Goal: Task Accomplishment & Management: Complete application form

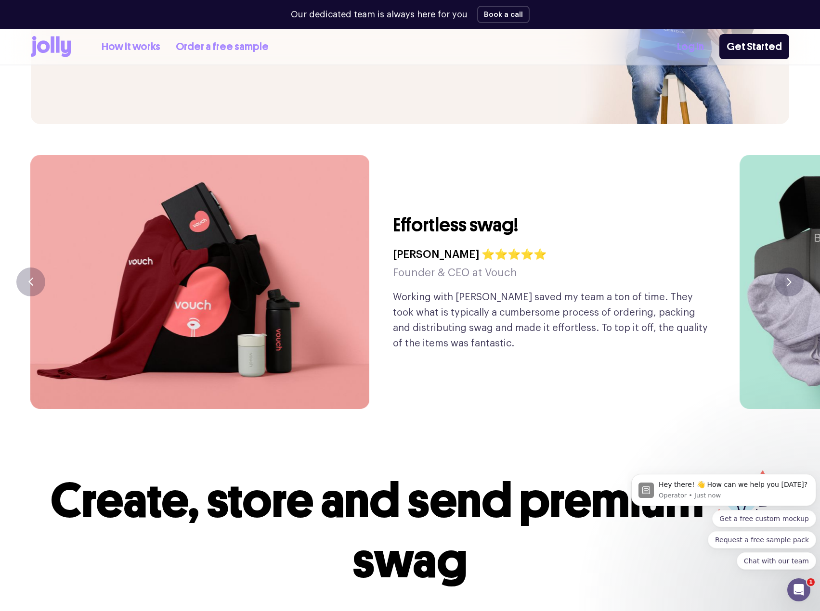
scroll to position [2215, 0]
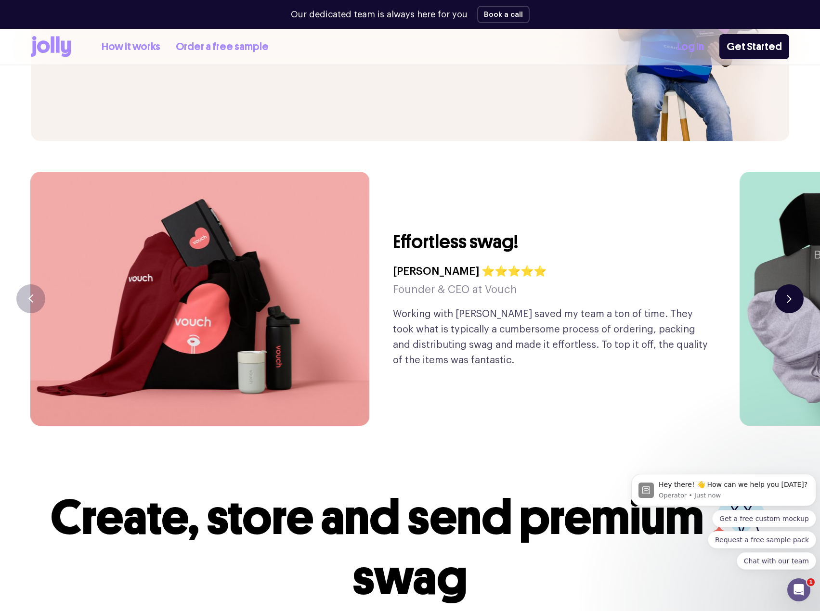
click at [781, 285] on button "button" at bounding box center [789, 299] width 29 height 29
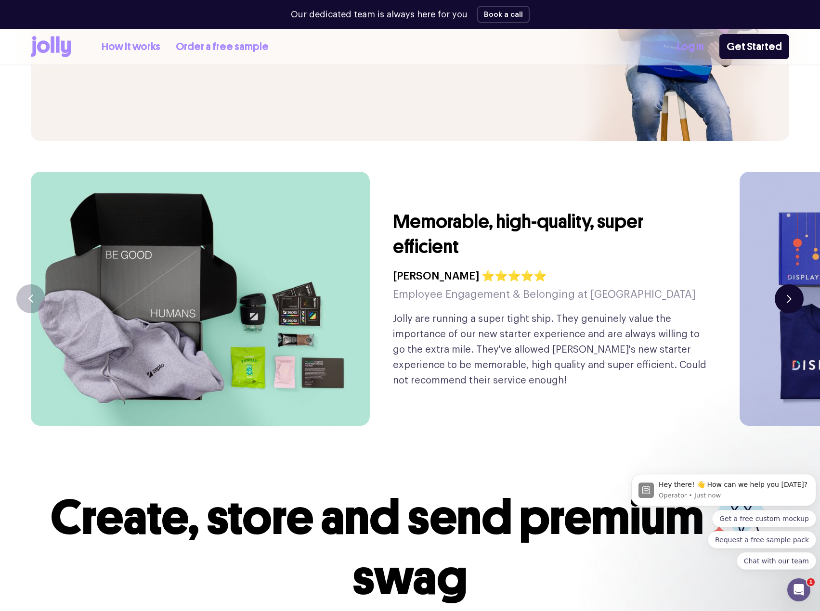
click at [781, 285] on button "button" at bounding box center [789, 299] width 29 height 29
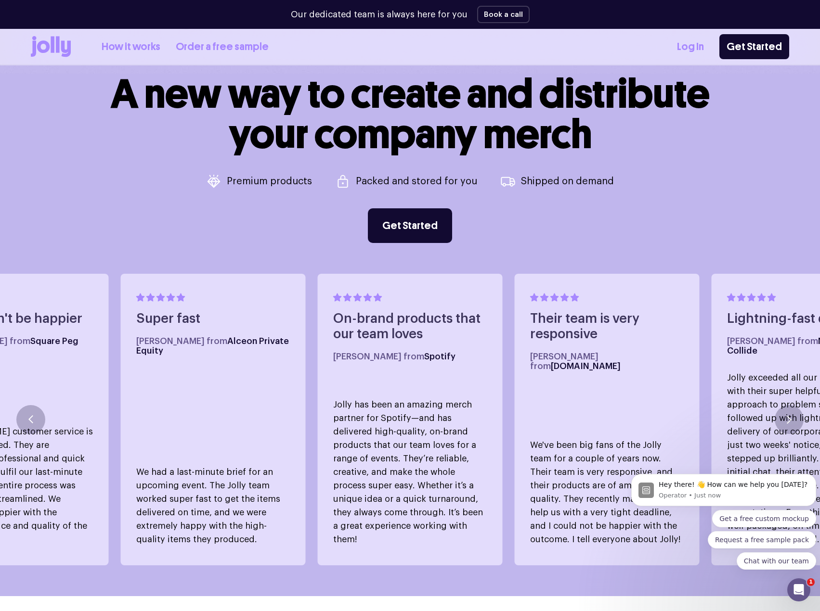
scroll to position [0, 0]
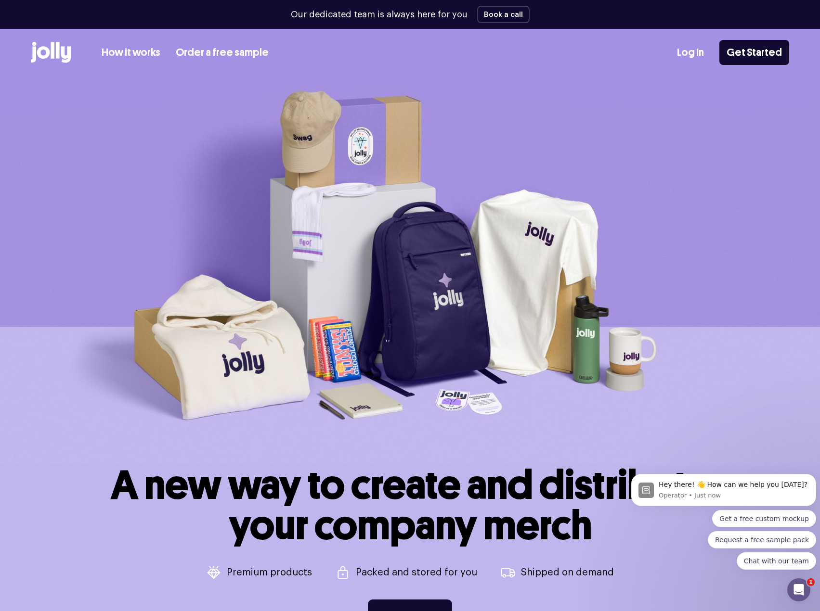
click at [171, 52] on div "How it works Order a free sample" at bounding box center [185, 53] width 167 height 16
click at [177, 51] on link "Order a free sample" at bounding box center [222, 53] width 93 height 16
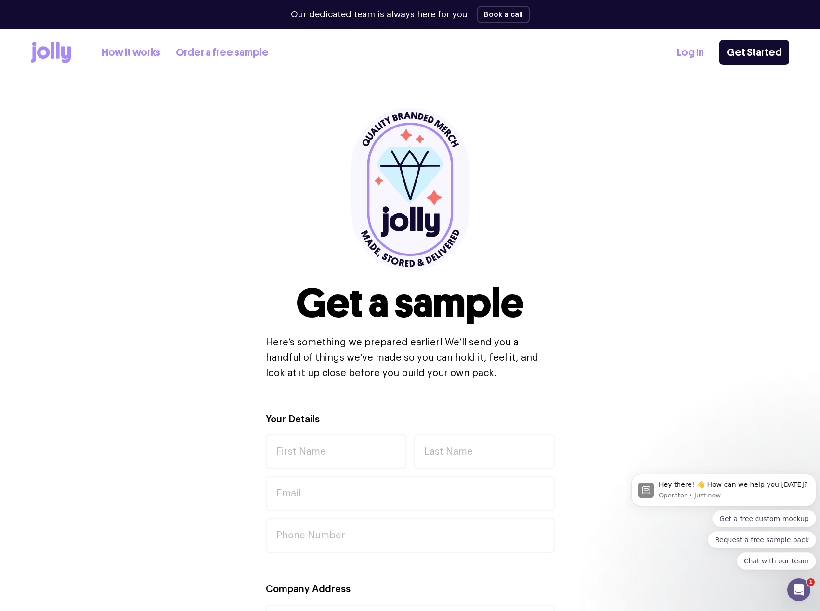
click at [138, 58] on link "How it works" at bounding box center [131, 53] width 59 height 16
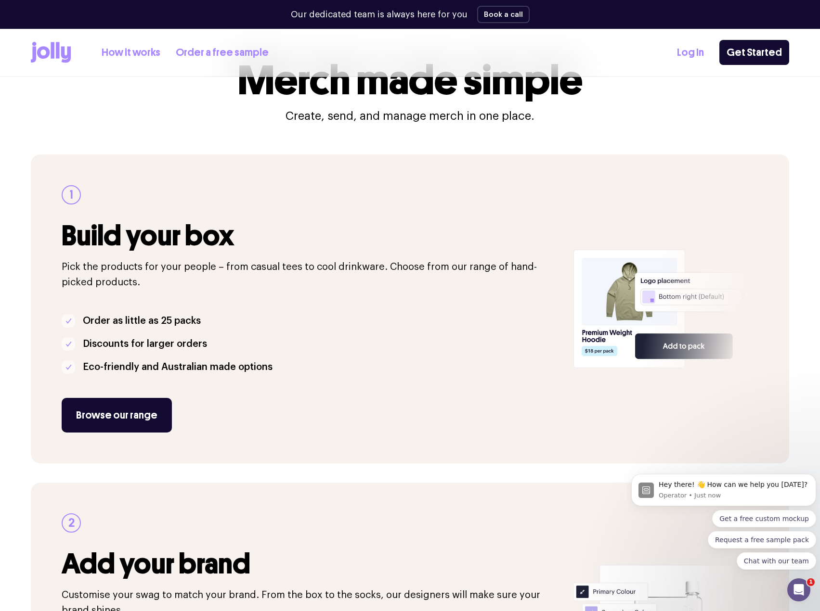
scroll to position [48, 0]
click at [146, 416] on link "Browse our range" at bounding box center [117, 415] width 110 height 35
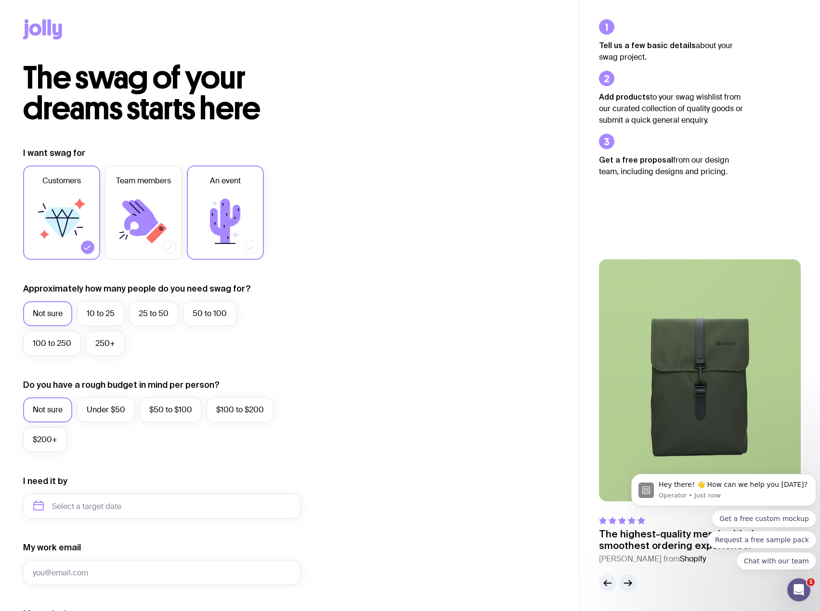
click at [221, 225] on icon at bounding box center [225, 221] width 30 height 45
click at [0, 0] on input "An event" at bounding box center [0, 0] width 0 height 0
click at [128, 230] on icon at bounding box center [144, 222] width 58 height 58
click at [0, 0] on input "Team members" at bounding box center [0, 0] width 0 height 0
click at [157, 226] on icon at bounding box center [144, 222] width 58 height 58
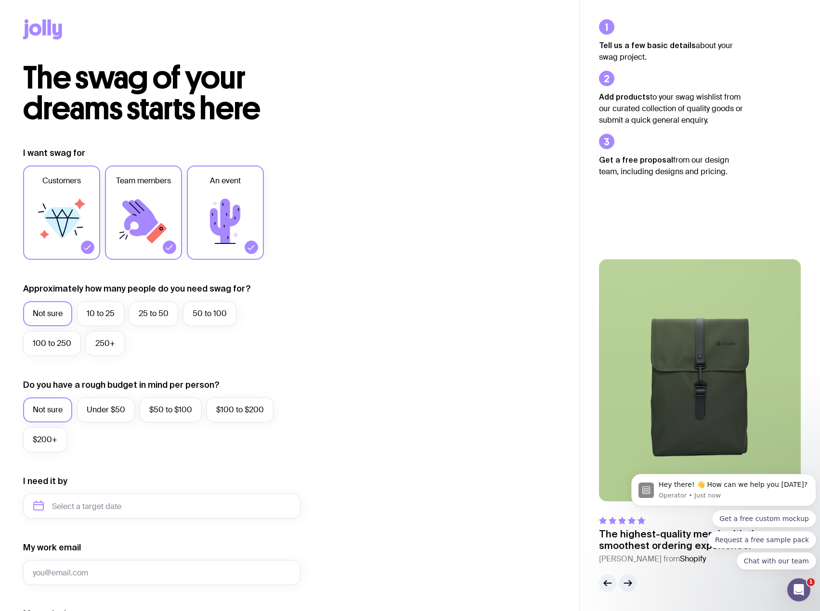
click at [0, 0] on input "Team members" at bounding box center [0, 0] width 0 height 0
click at [216, 222] on icon at bounding box center [225, 221] width 30 height 45
click at [0, 0] on input "An event" at bounding box center [0, 0] width 0 height 0
click at [53, 225] on icon at bounding box center [62, 223] width 37 height 31
click at [0, 0] on input "Customers" at bounding box center [0, 0] width 0 height 0
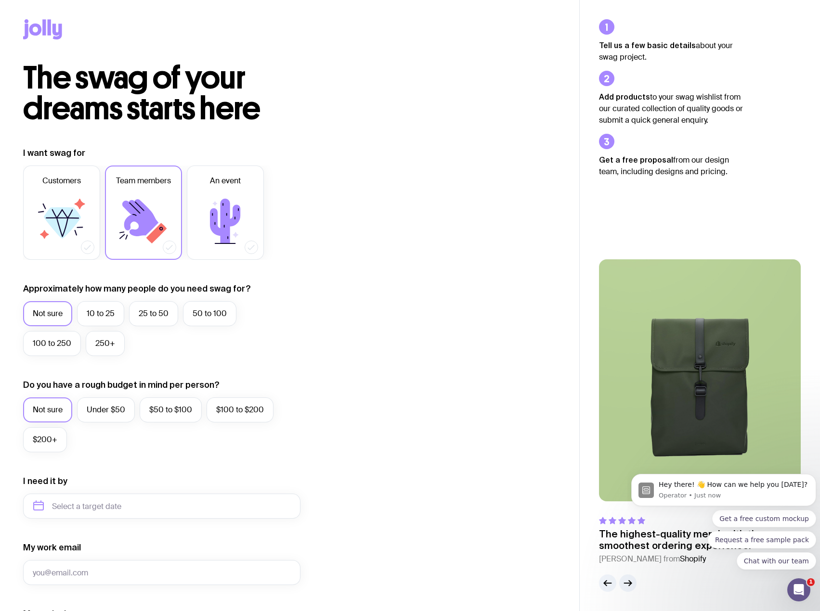
click at [149, 221] on icon at bounding box center [140, 217] width 36 height 37
click at [0, 0] on input "Team members" at bounding box center [0, 0] width 0 height 0
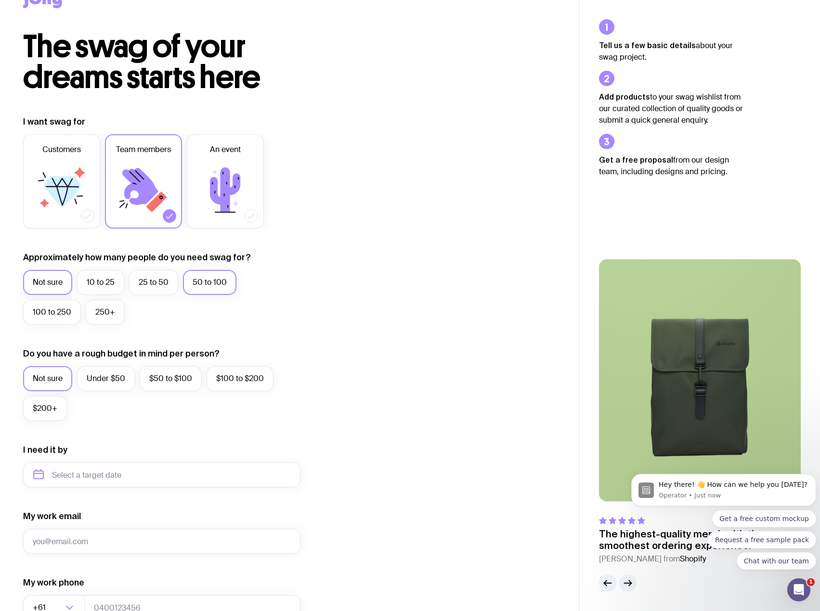
scroll to position [48, 0]
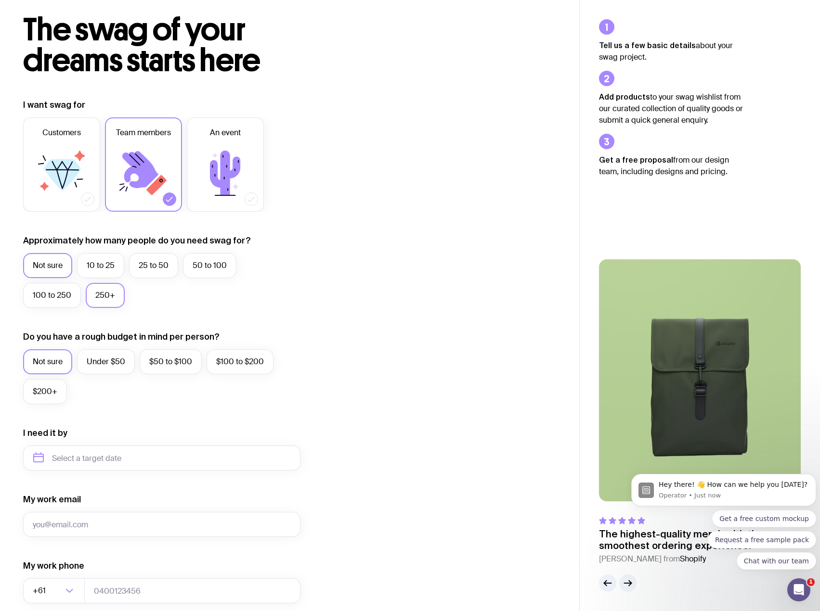
click at [103, 294] on label "250+" at bounding box center [105, 295] width 39 height 25
click at [0, 0] on input "250+" at bounding box center [0, 0] width 0 height 0
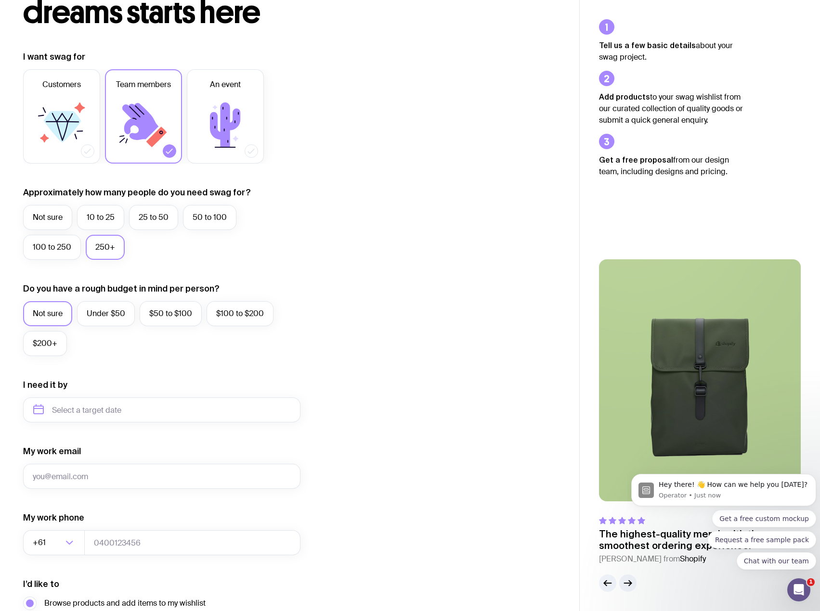
scroll to position [144, 0]
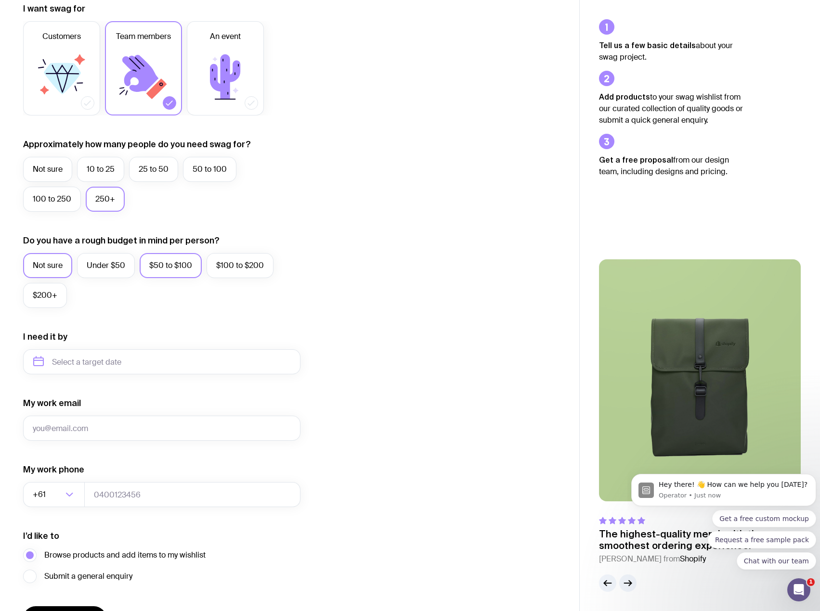
click at [163, 275] on label "$50 to $100" at bounding box center [171, 265] width 62 height 25
click at [0, 0] on input "$50 to $100" at bounding box center [0, 0] width 0 height 0
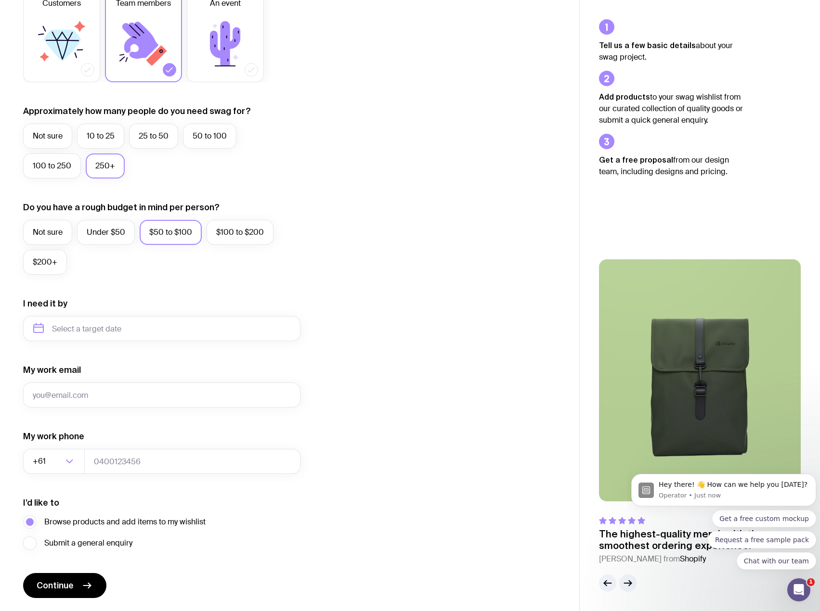
scroll to position [193, 0]
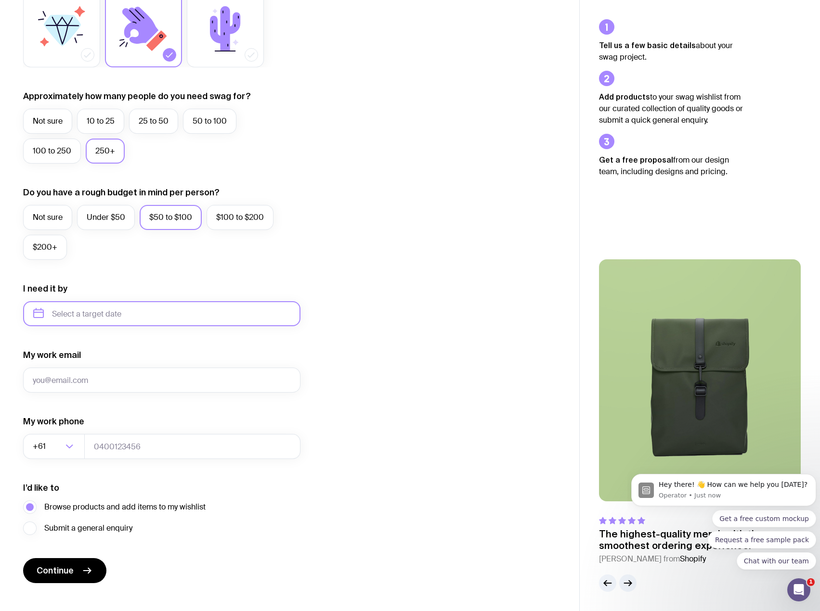
click at [55, 307] on input "text" at bounding box center [161, 313] width 277 height 25
click at [126, 427] on button "Dec" at bounding box center [123, 432] width 35 height 19
type input "December 2025"
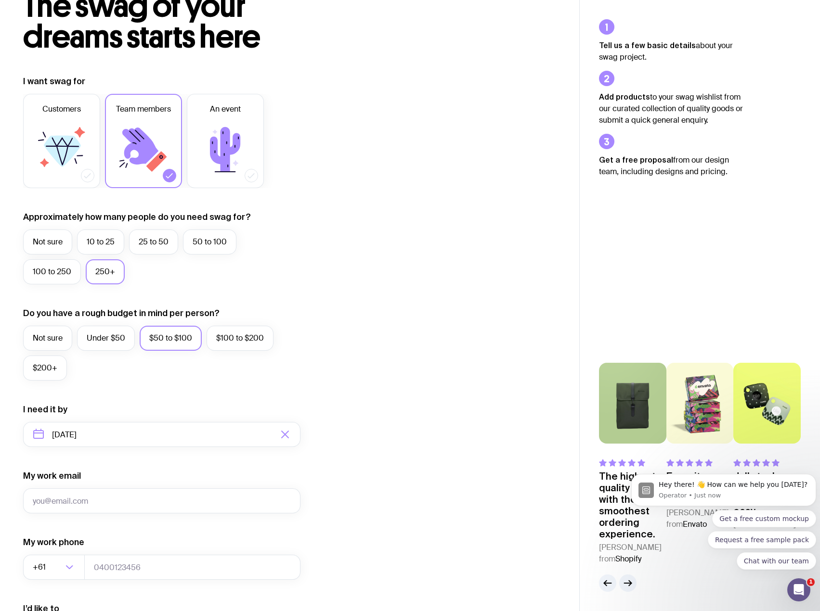
scroll to position [0, 0]
